Goal: Information Seeking & Learning: Learn about a topic

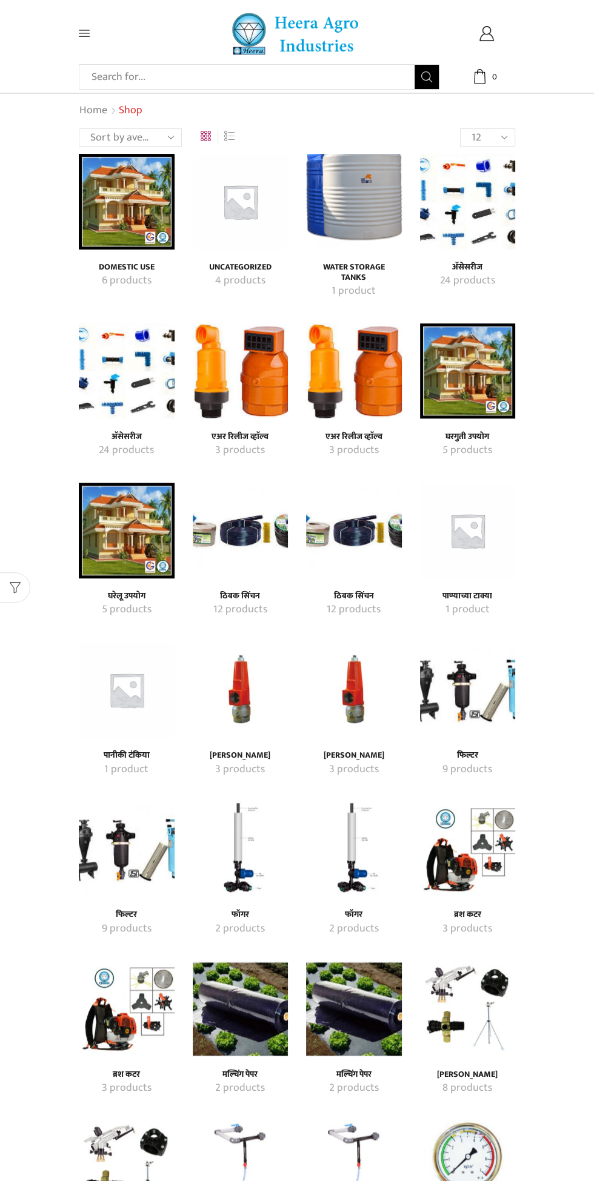
click at [353, 529] on img "Visit product category ठिबक सिंचन" at bounding box center [354, 531] width 96 height 96
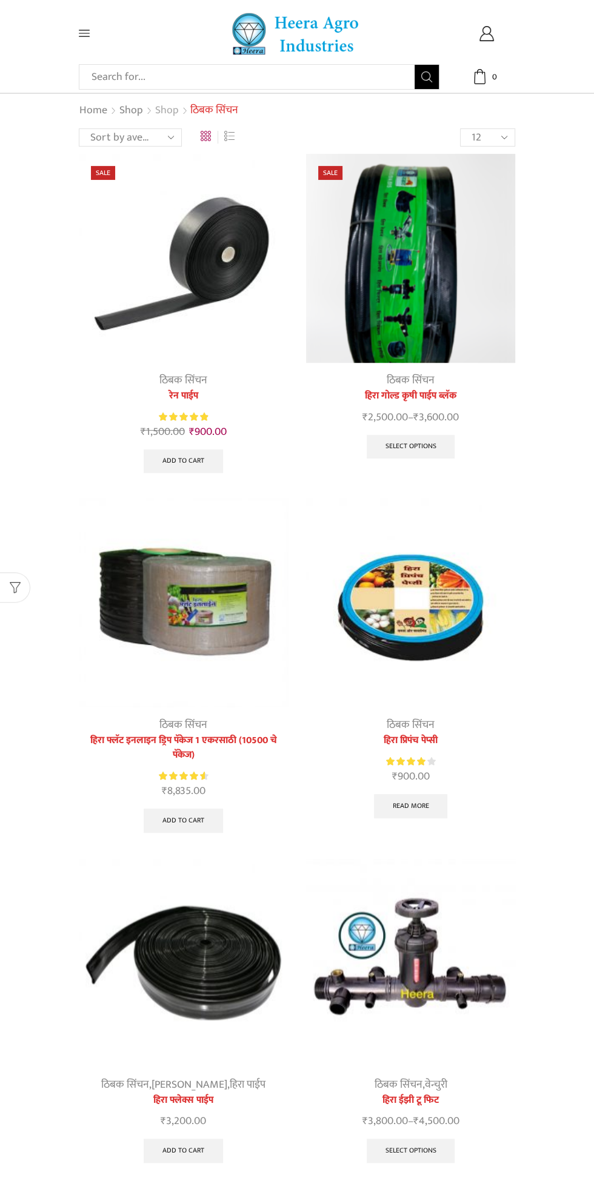
click at [168, 113] on link "Shop" at bounding box center [166, 111] width 25 height 16
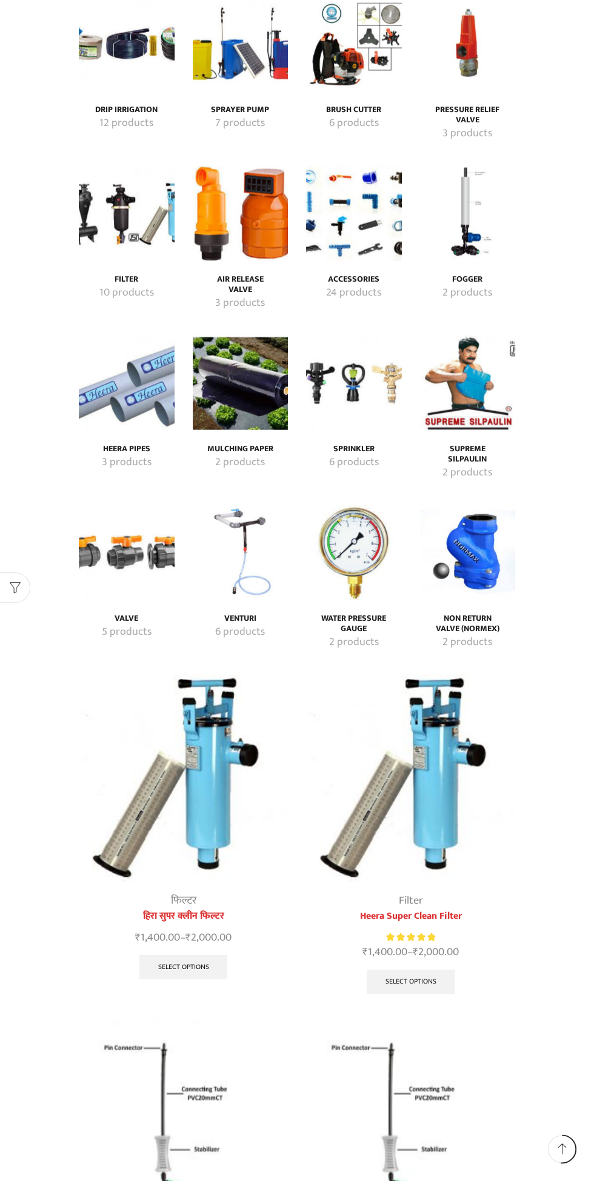
scroll to position [1766, 0]
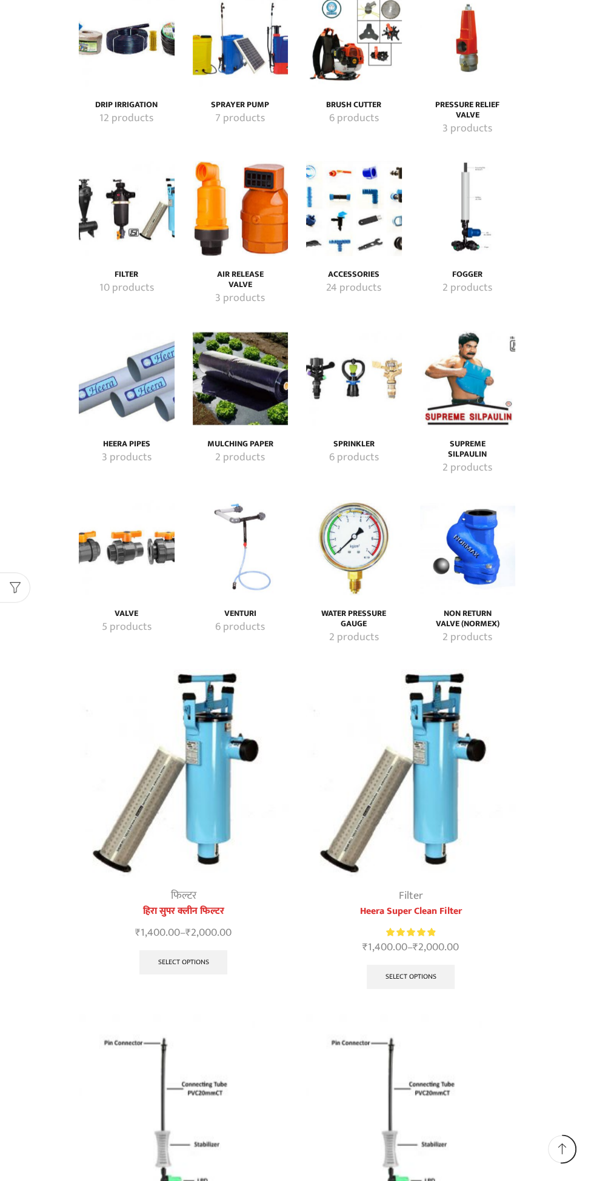
click at [120, 331] on img "Visit product category Heera Pipes" at bounding box center [127, 379] width 96 height 96
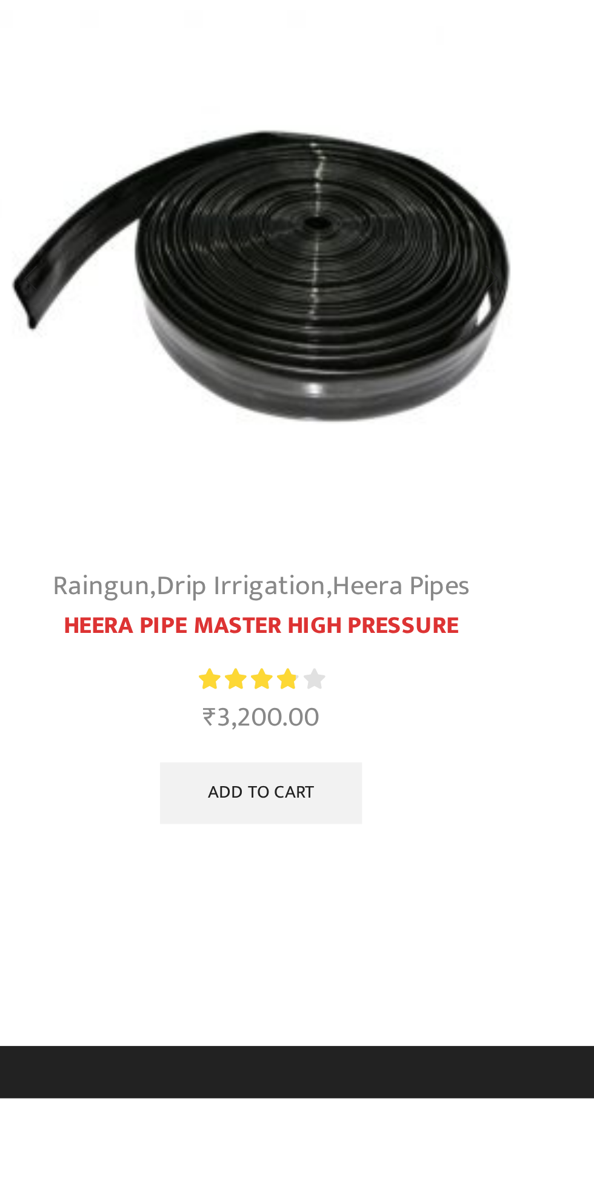
click at [159, 664] on img at bounding box center [183, 602] width 209 height 209
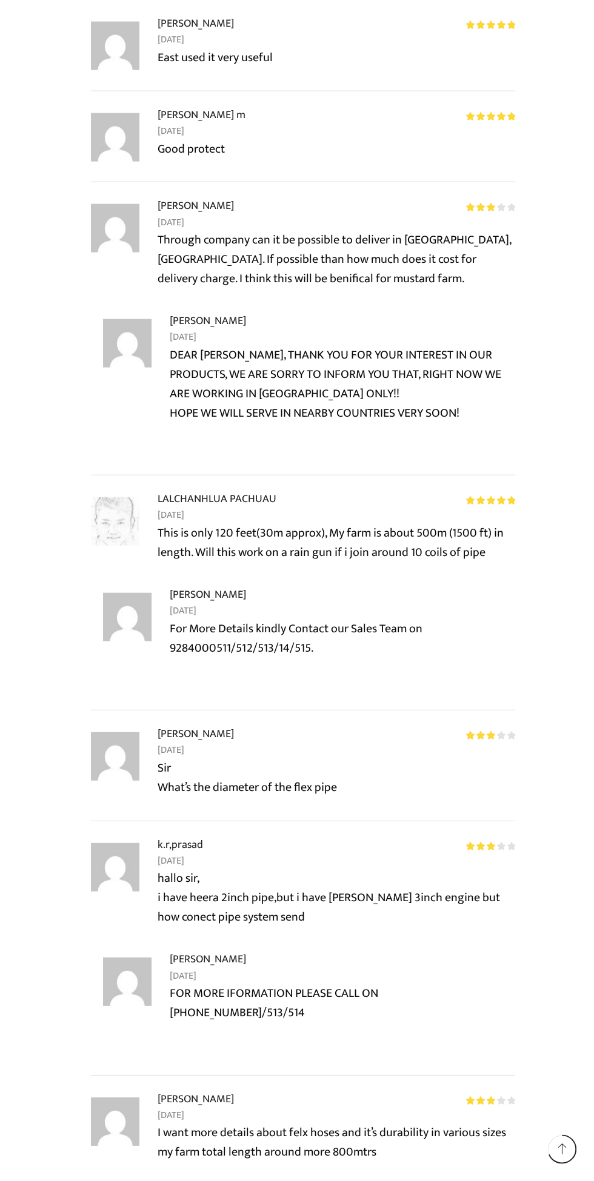
scroll to position [1694, 0]
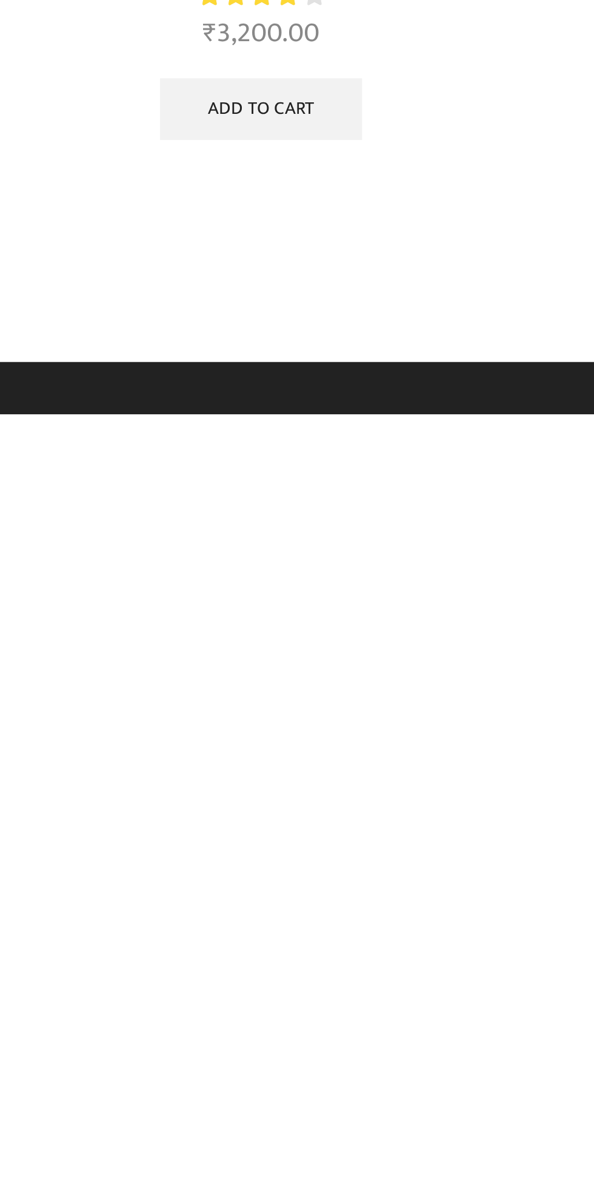
click at [215, 926] on html "All categories Accessories Air Release Valve Brush Cutter Domestic Use Drip Irr…" at bounding box center [297, 463] width 594 height 926
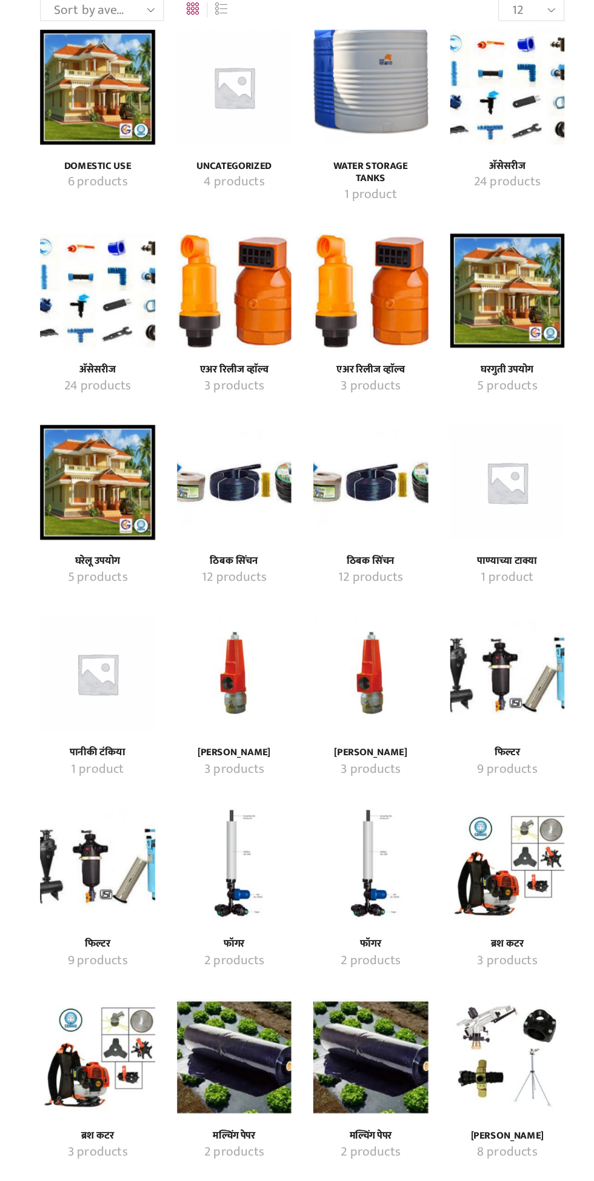
scroll to position [4, 0]
click at [233, 561] on img "Visit product category ठिबक सिंचन" at bounding box center [241, 526] width 96 height 96
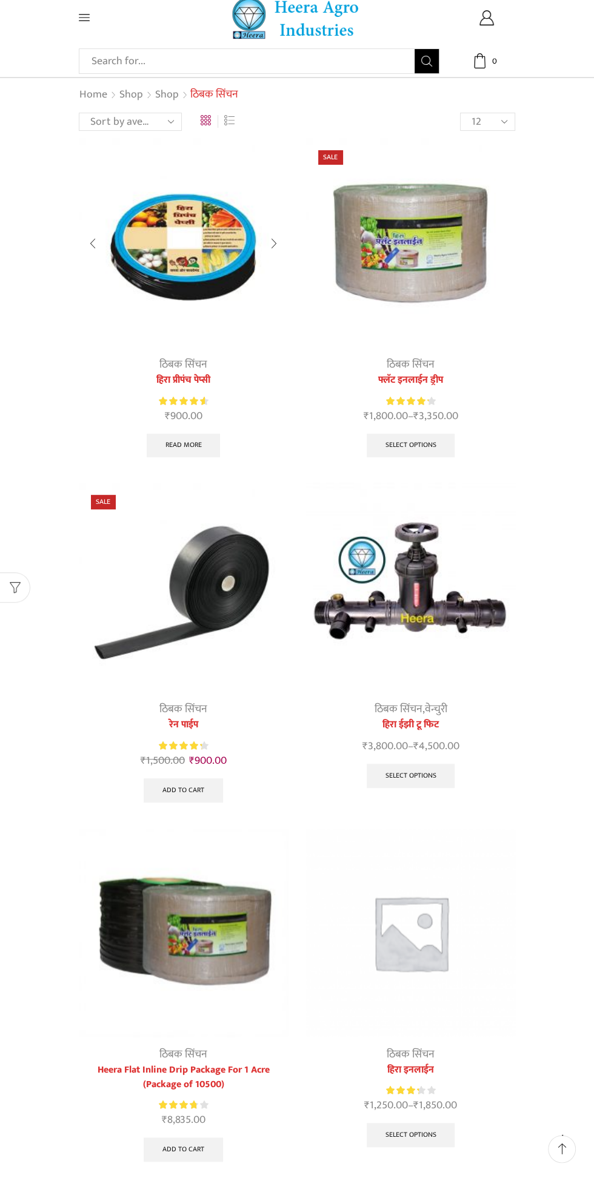
click at [155, 284] on img at bounding box center [183, 242] width 209 height 209
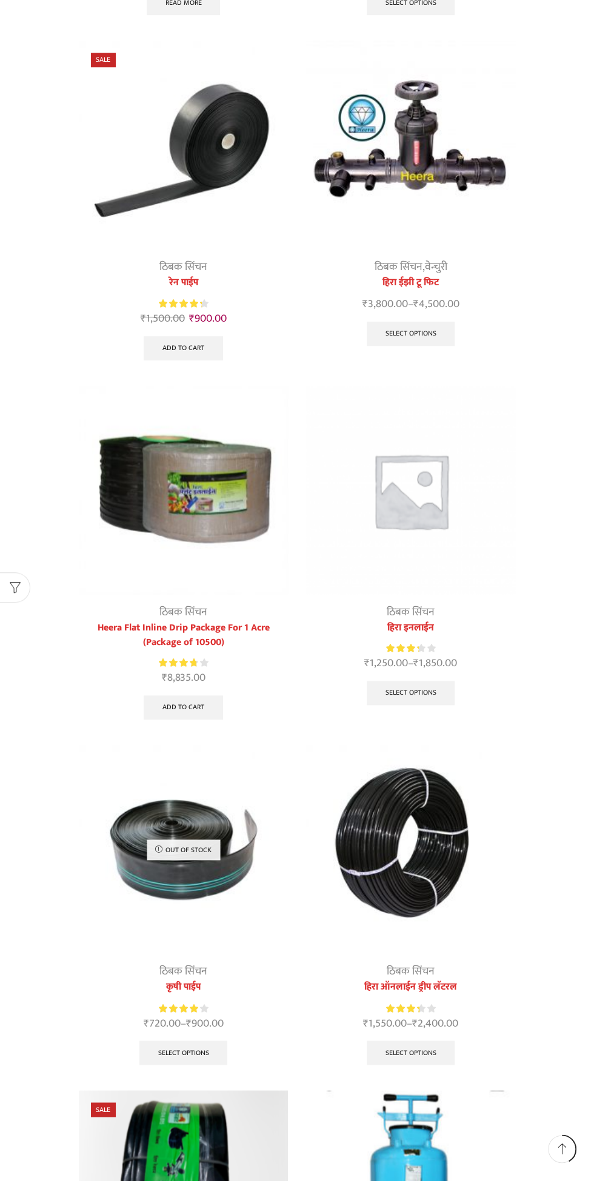
scroll to position [460, 0]
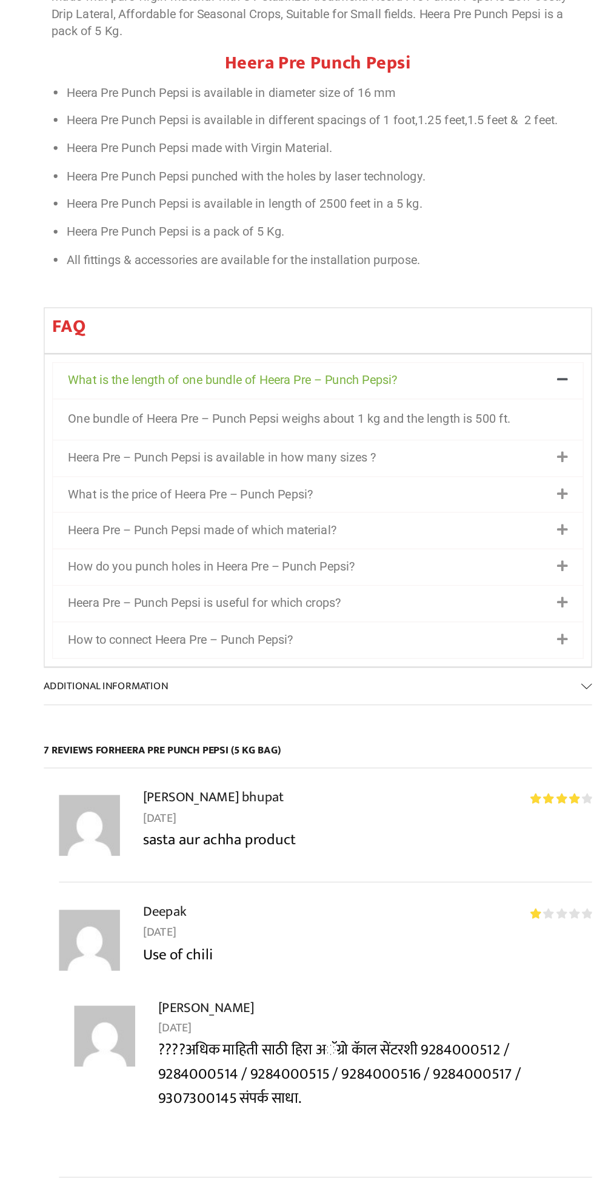
scroll to position [790, 0]
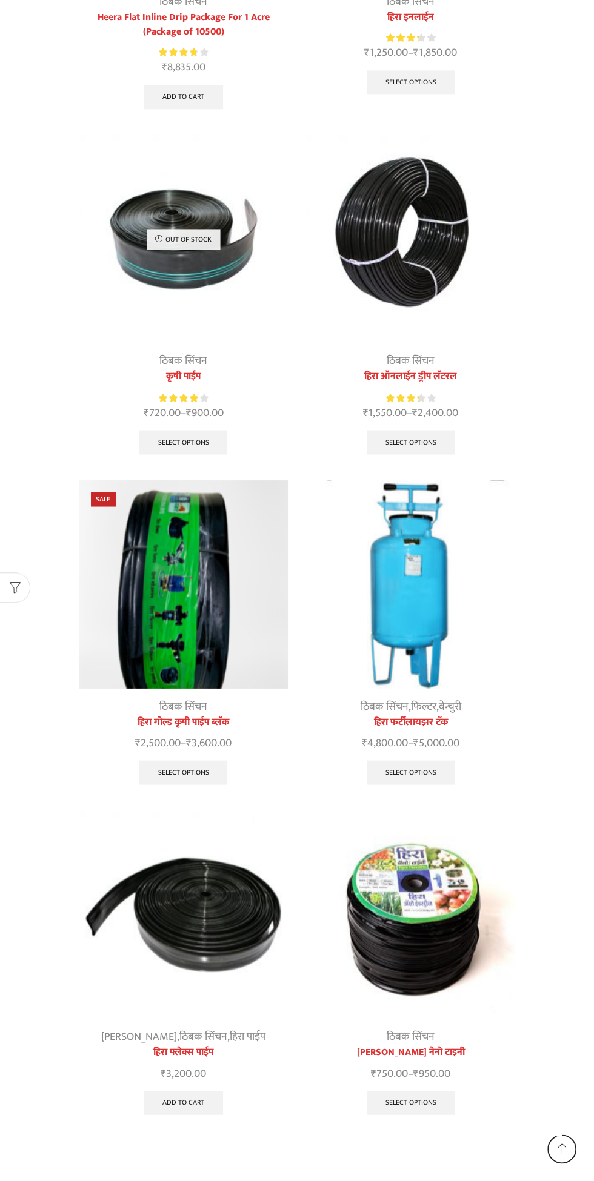
scroll to position [1100, 0]
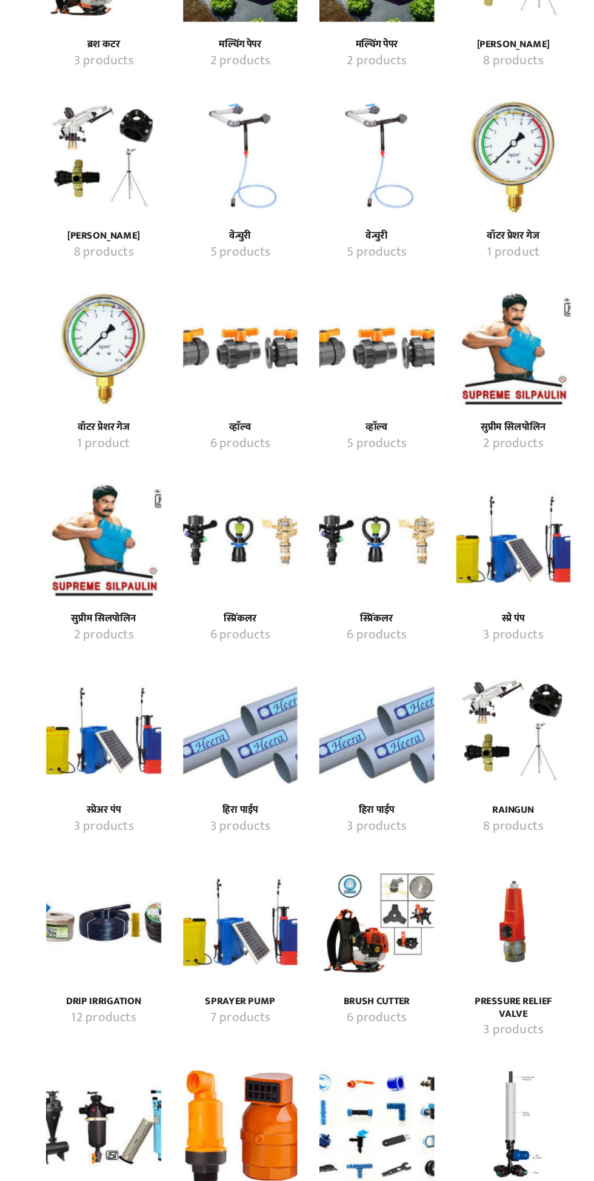
scroll to position [902, 0]
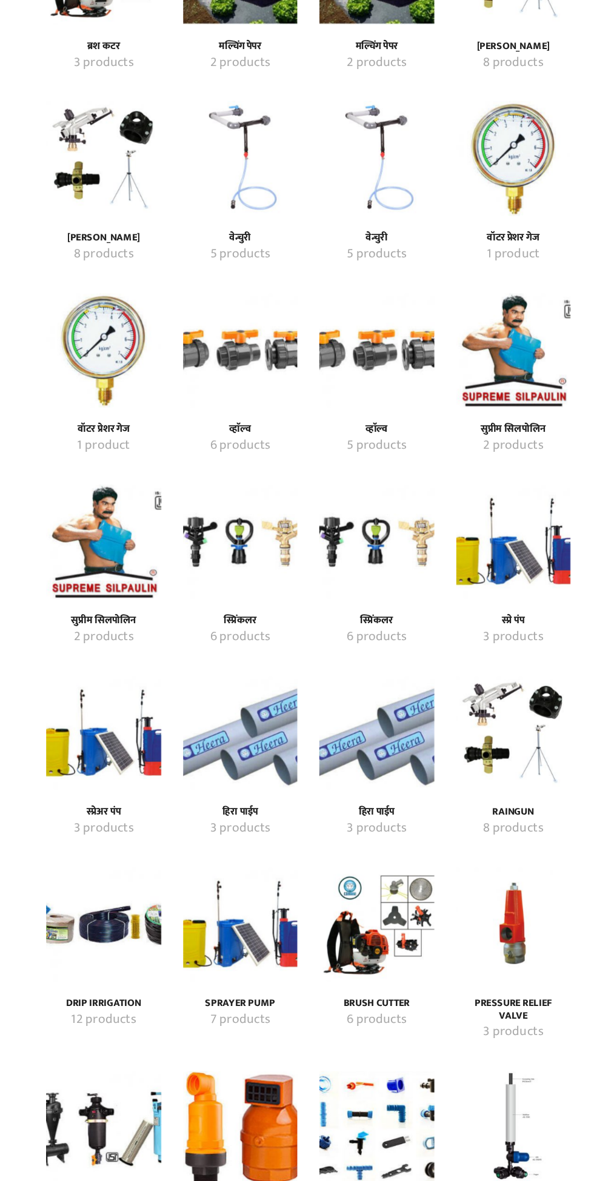
click at [199, 610] on img "Visit product category स्प्रिंकलर" at bounding box center [241, 585] width 96 height 96
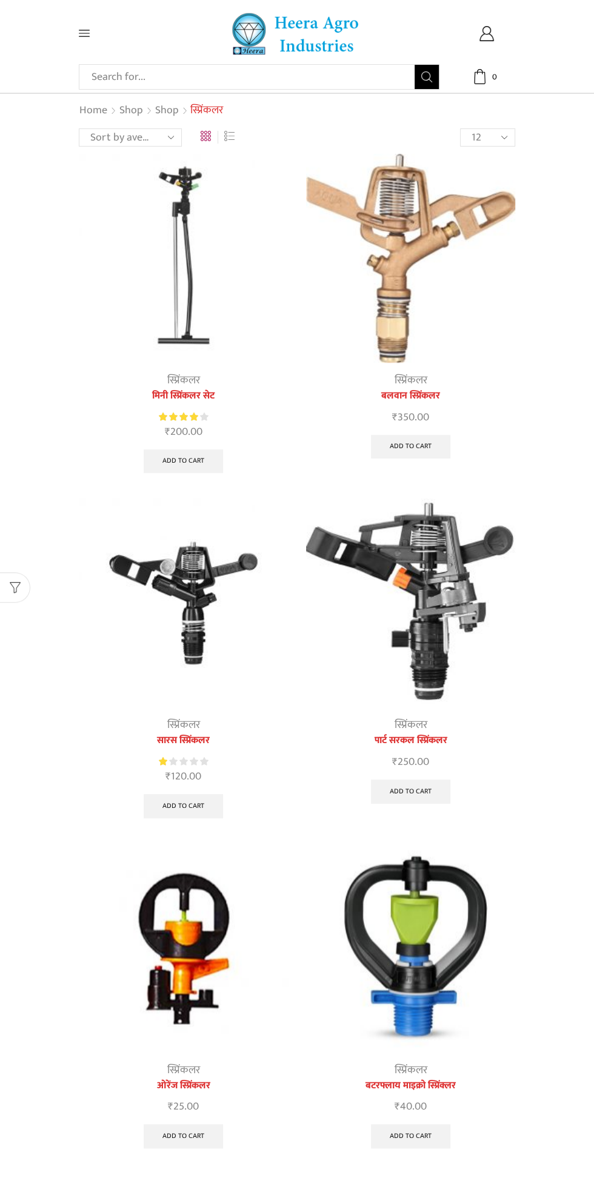
click at [128, 918] on img at bounding box center [183, 948] width 209 height 209
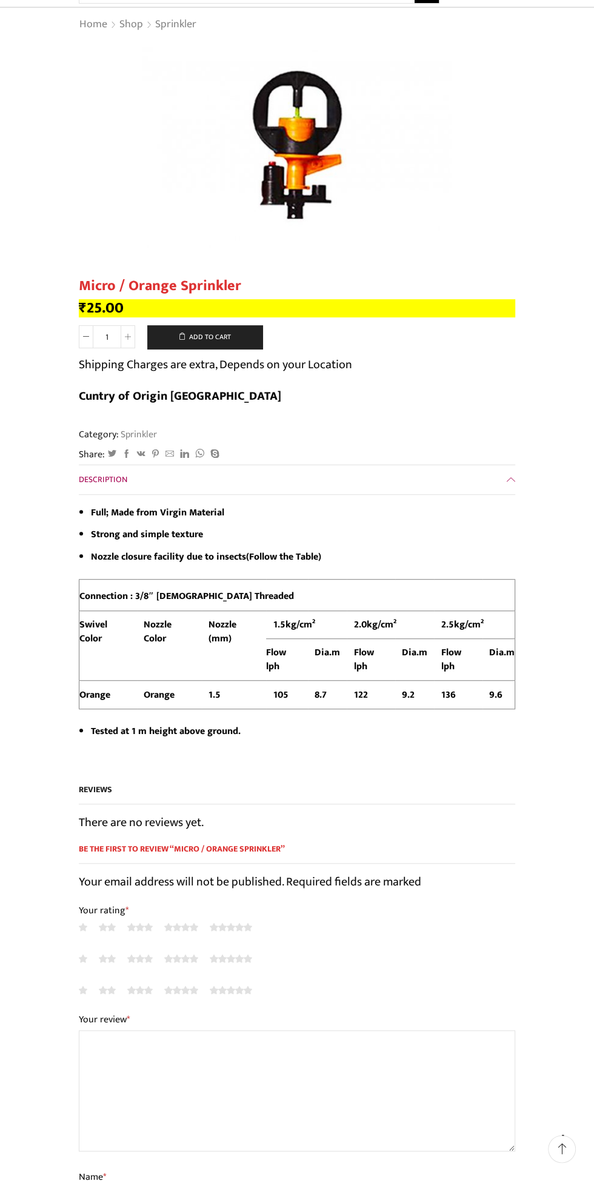
scroll to position [97, 0]
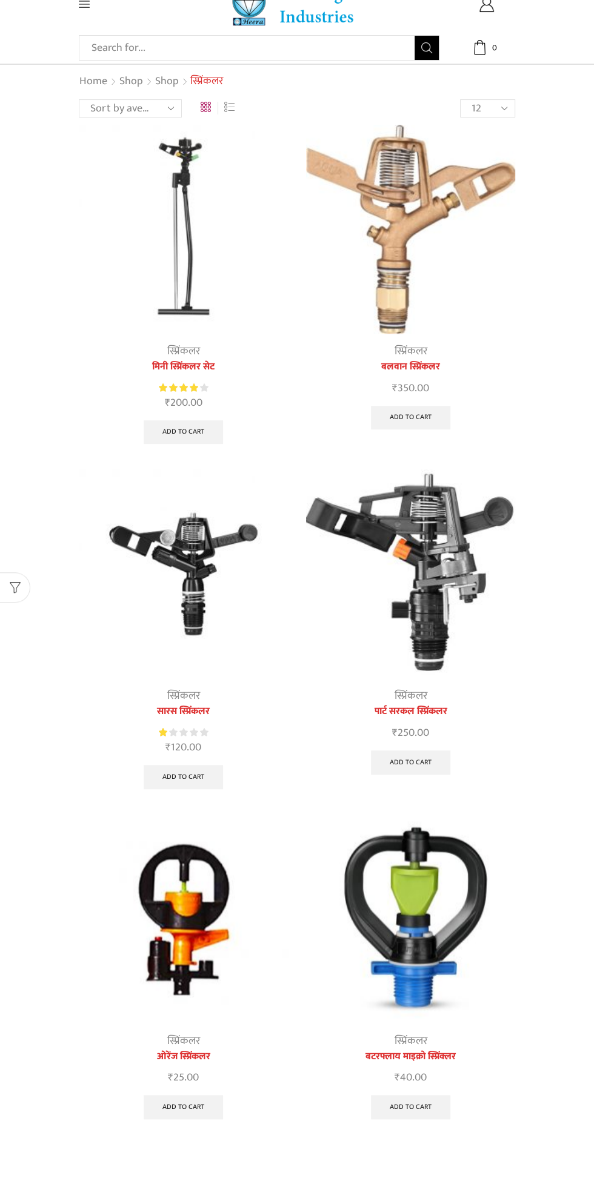
scroll to position [73, 0]
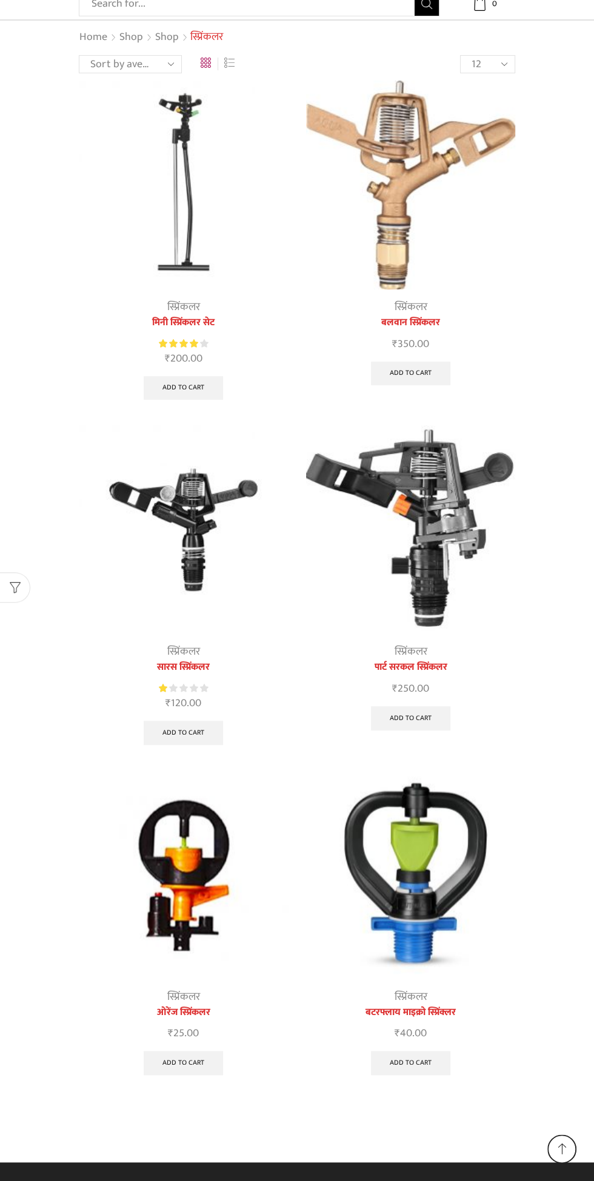
click at [443, 600] on img at bounding box center [410, 529] width 209 height 209
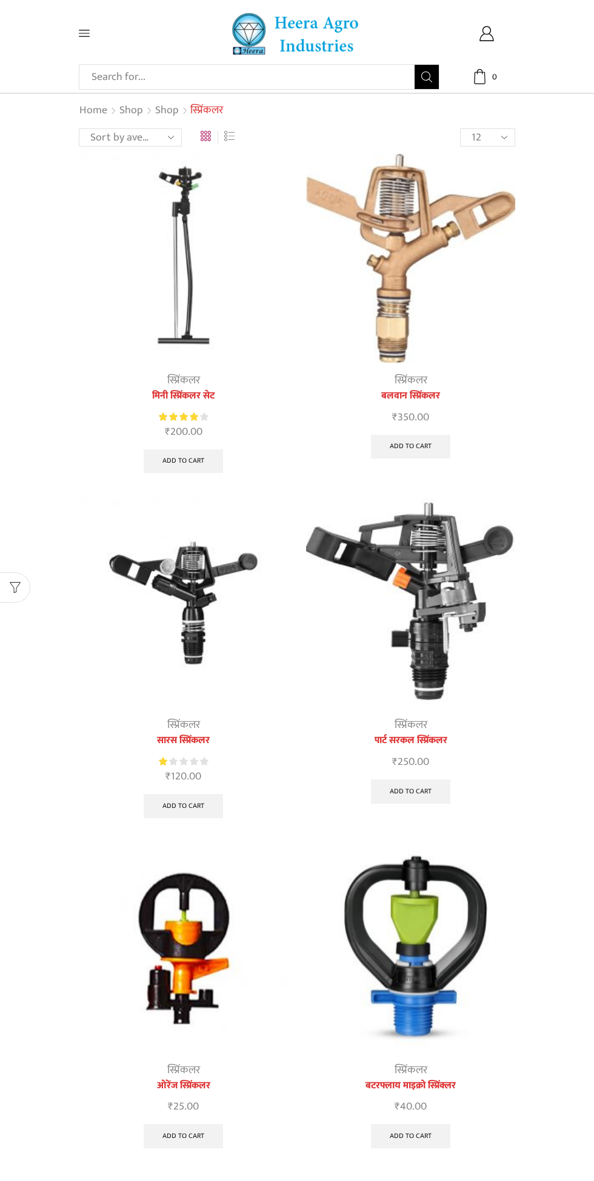
scroll to position [73, 0]
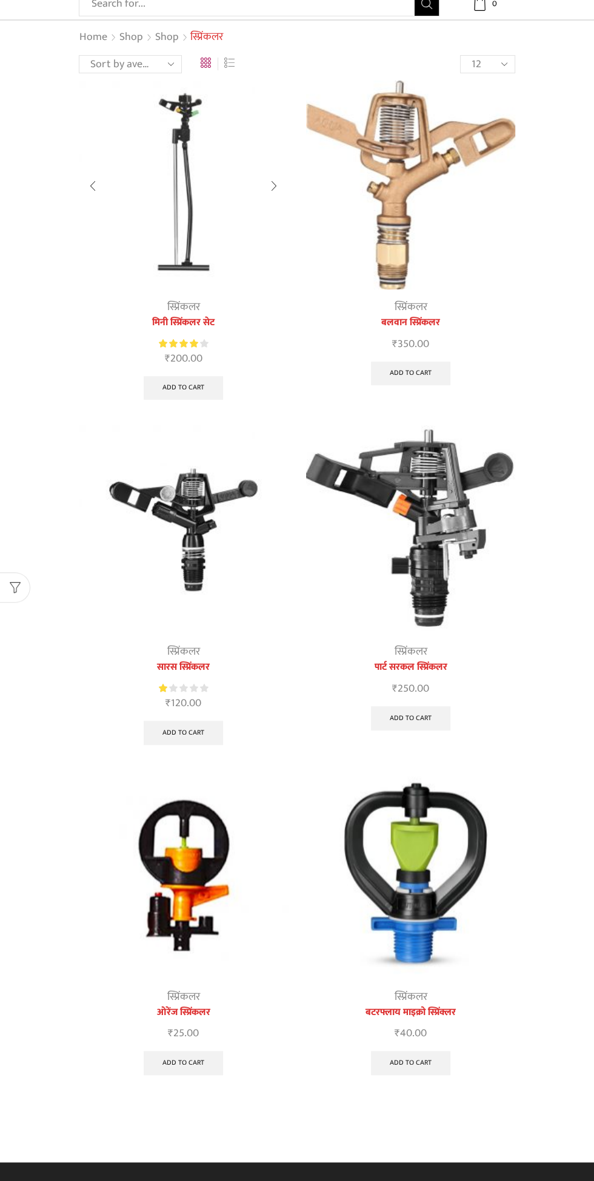
click at [174, 202] on img at bounding box center [183, 185] width 209 height 209
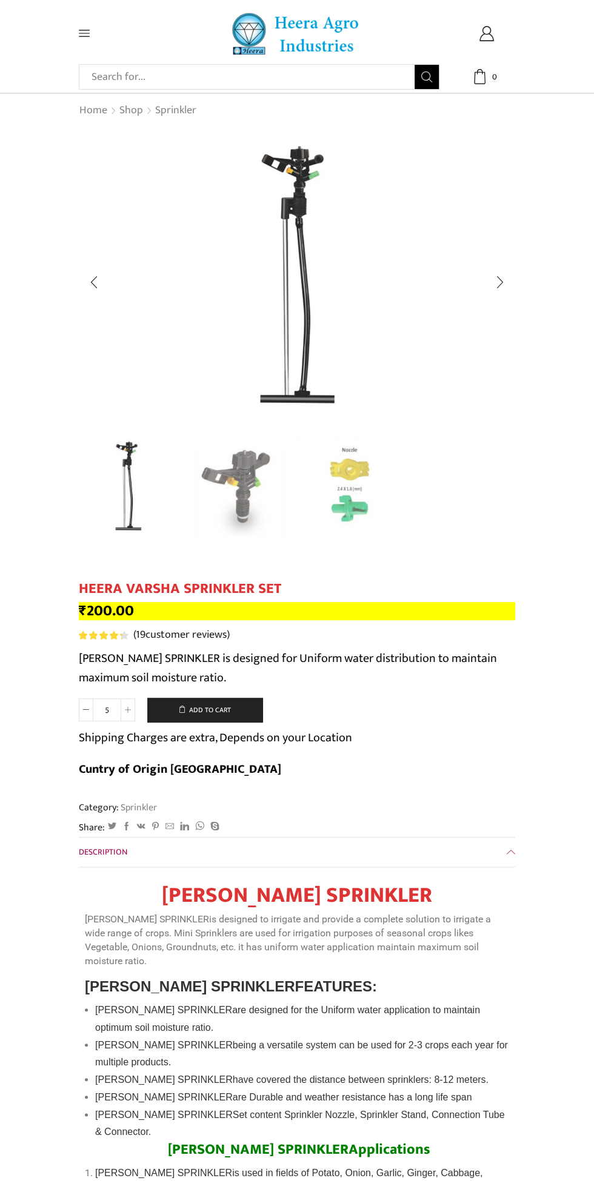
click at [253, 528] on img "2 / 3" at bounding box center [239, 487] width 105 height 105
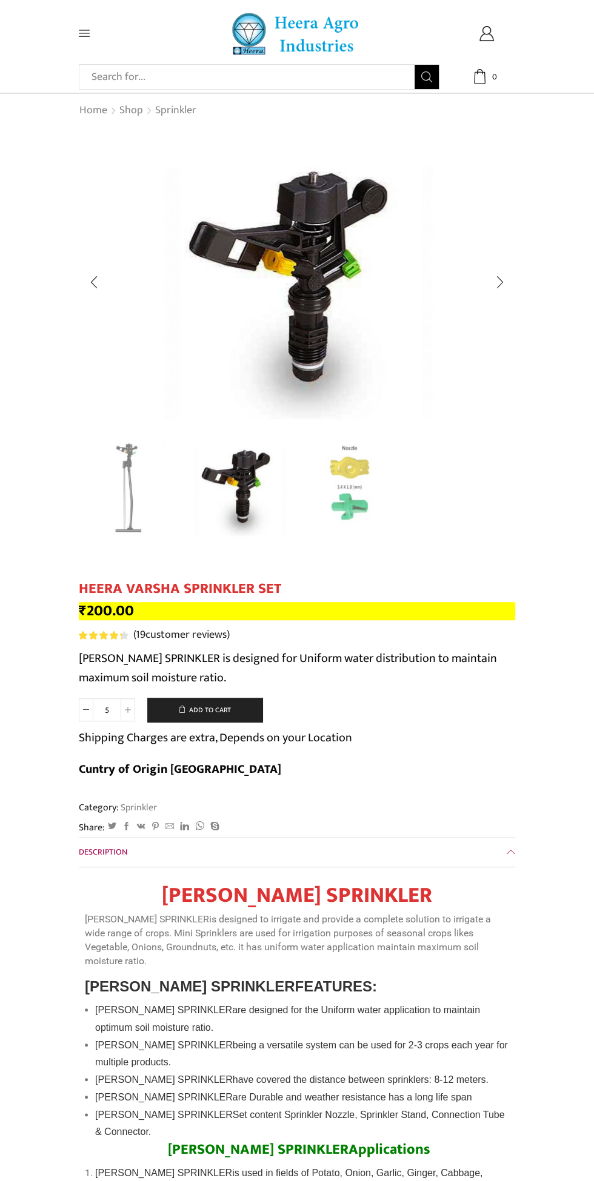
click at [368, 498] on img "3 / 3" at bounding box center [349, 487] width 105 height 105
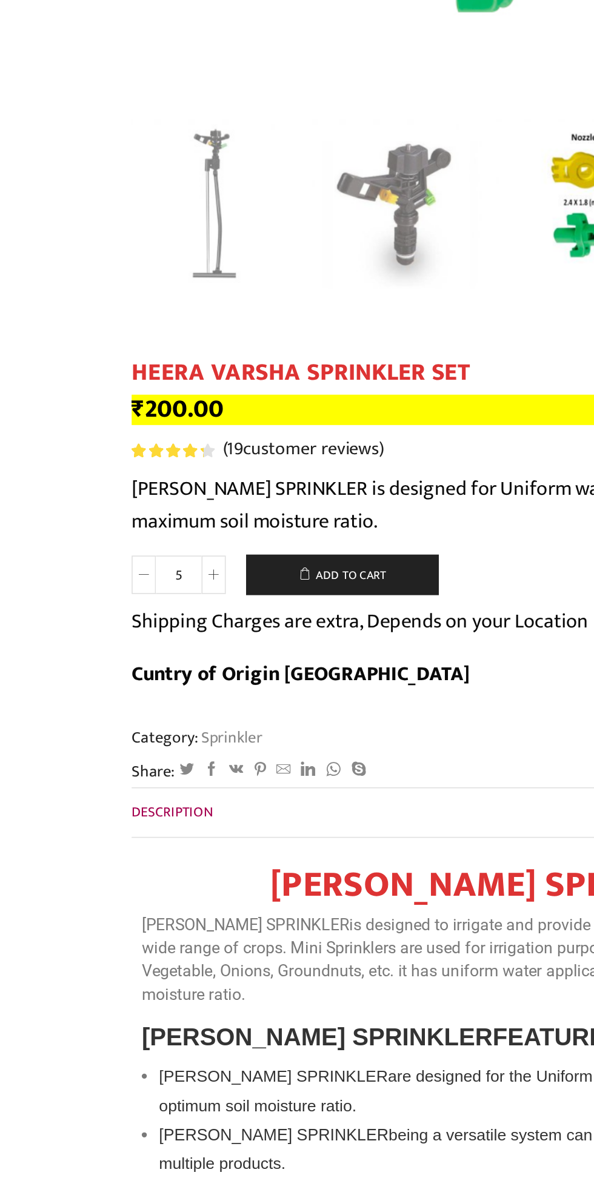
scroll to position [360, 0]
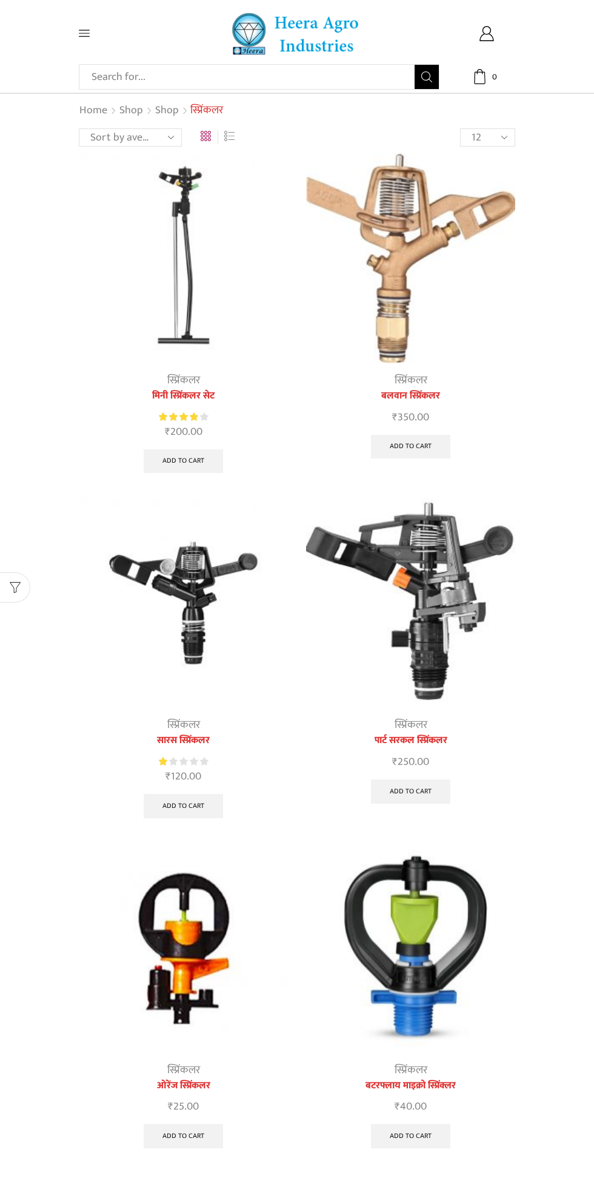
scroll to position [73, 0]
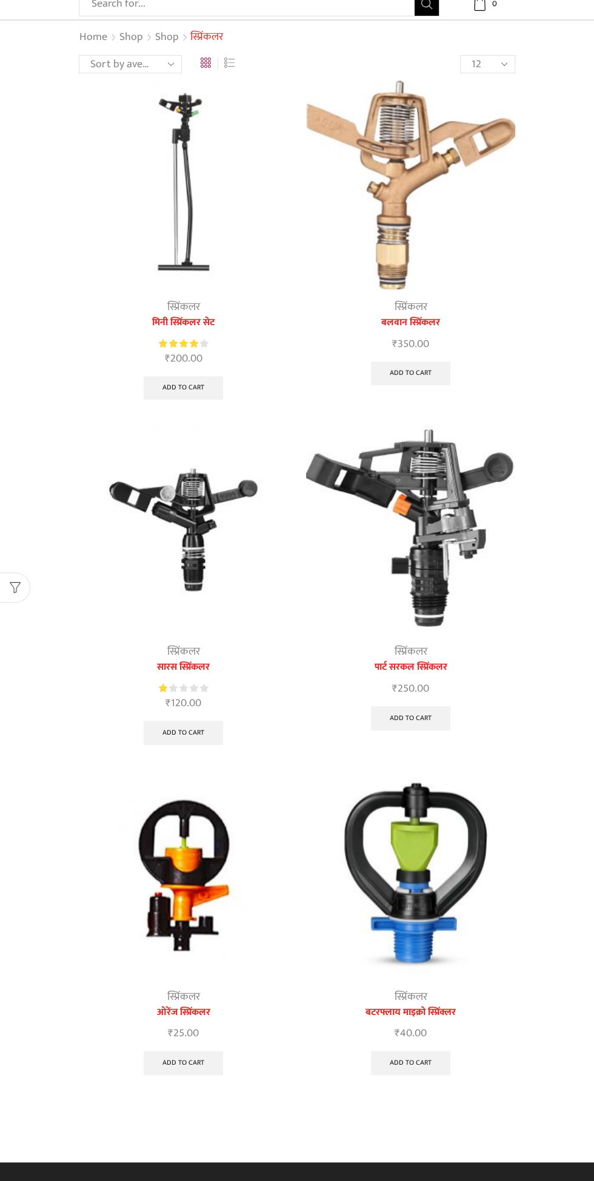
click at [384, 130] on img at bounding box center [410, 185] width 209 height 209
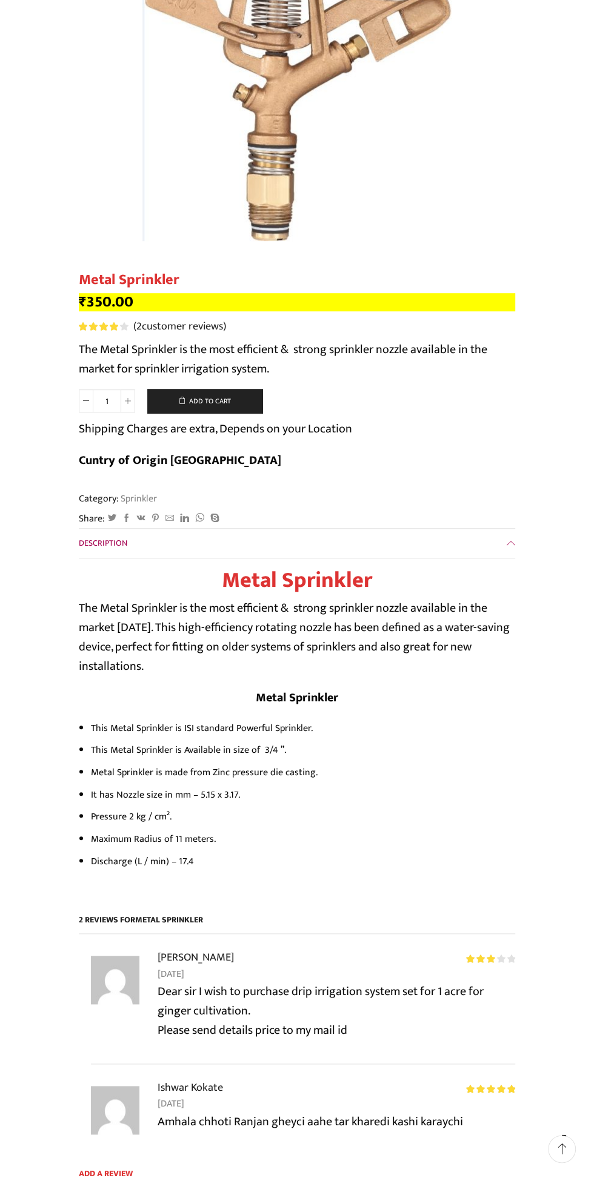
scroll to position [187, 0]
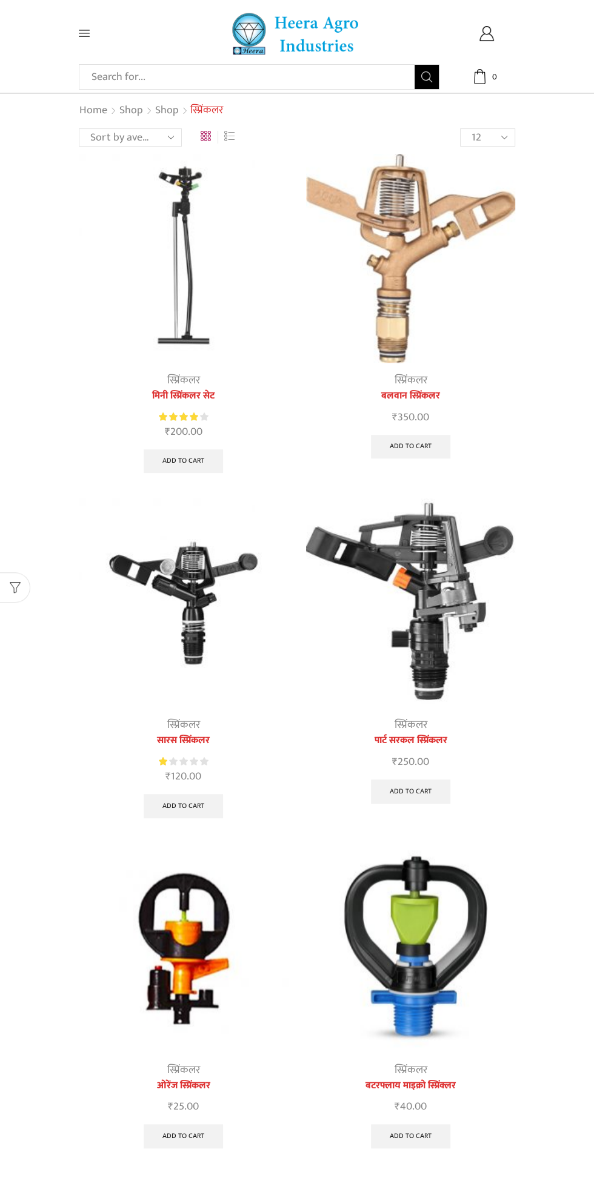
click at [446, 906] on img at bounding box center [410, 948] width 209 height 209
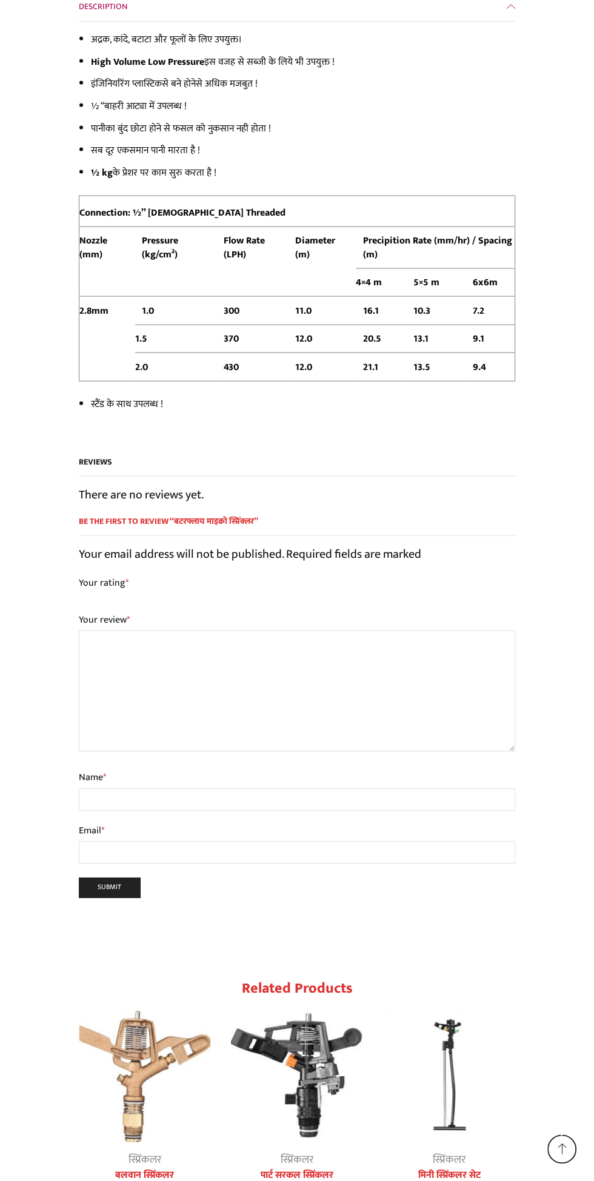
scroll to position [4534, 0]
